Goal: Task Accomplishment & Management: Use online tool/utility

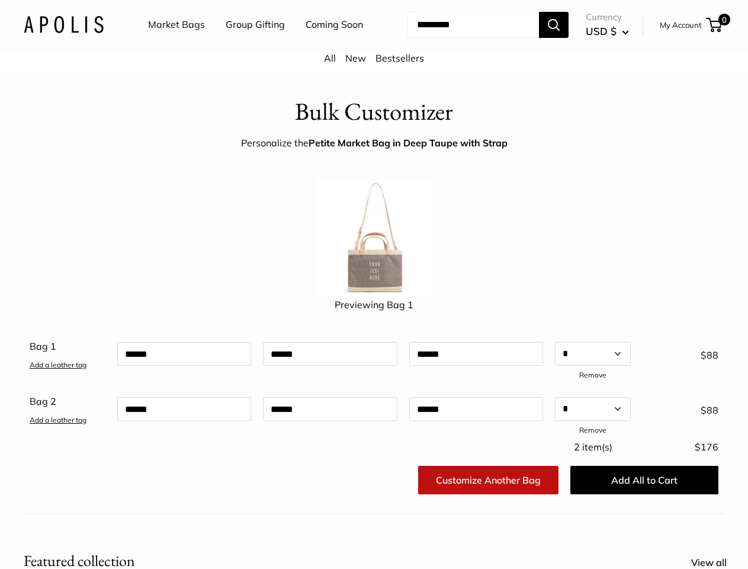
click at [374, 284] on img at bounding box center [374, 237] width 118 height 118
click at [374, 44] on nav "Market Bags Group Gifting Coming Soon" at bounding box center [265, 25] width 283 height 38
click at [252, 44] on ul "Market Bags Group Gifting Coming Soon" at bounding box center [266, 25] width 236 height 38
click at [459, 38] on input "Search..." at bounding box center [474, 25] width 132 height 26
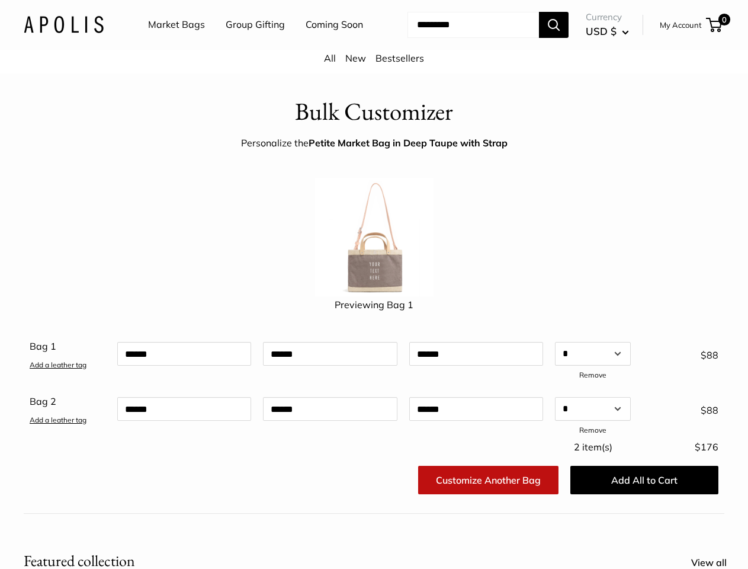
click at [374, 402] on div "Bag 1 Add a leather tag Qty Add a leather tag * * * * * * * * * ** ** ** ** ** …" at bounding box center [374, 387] width 689 height 101
click at [58, 369] on link "Add a leather tag" at bounding box center [58, 364] width 57 height 9
